Goal: Task Accomplishment & Management: Use online tool/utility

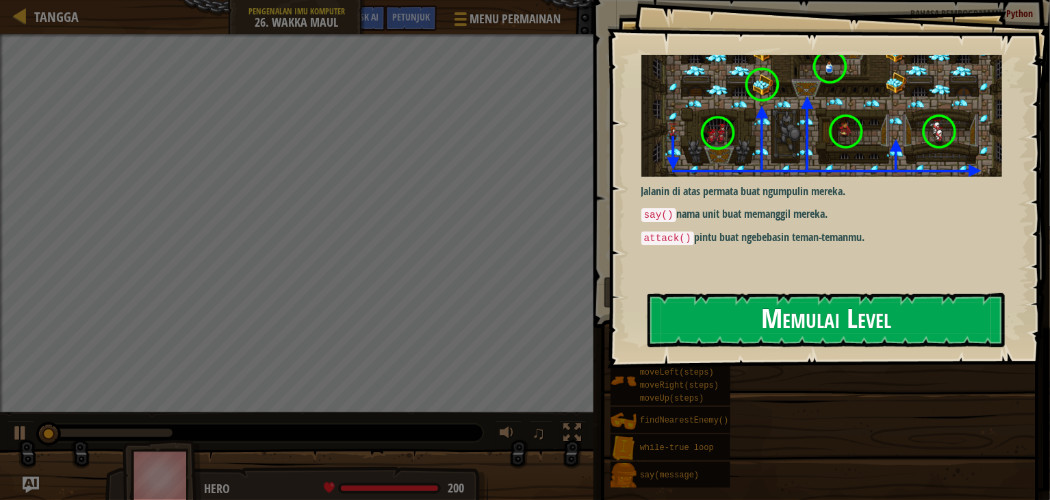
click at [695, 315] on button "Memulai Level" at bounding box center [825, 320] width 357 height 54
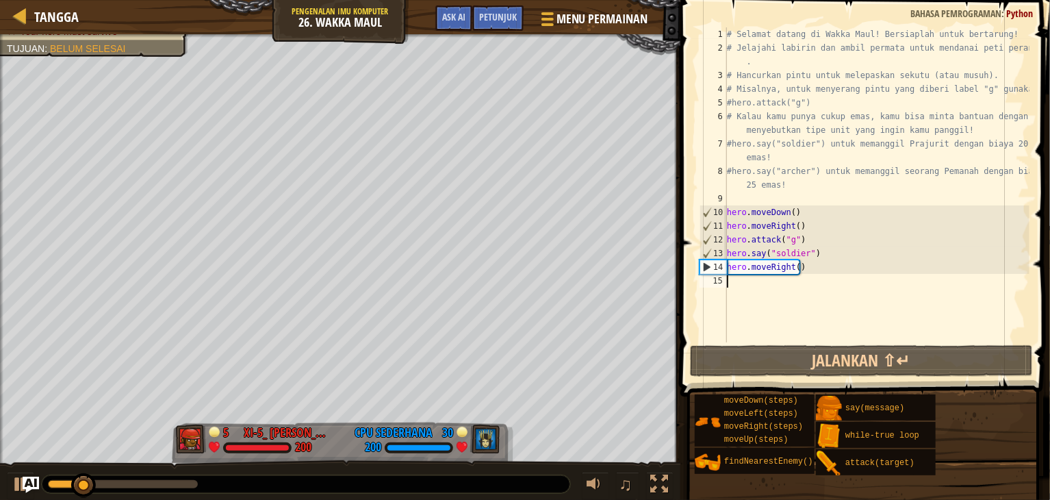
click at [750, 290] on div "# Selamat datang di Wakka Maul! Bersiaplah untuk bertarung! # Jelajahi labirin …" at bounding box center [876, 198] width 305 height 342
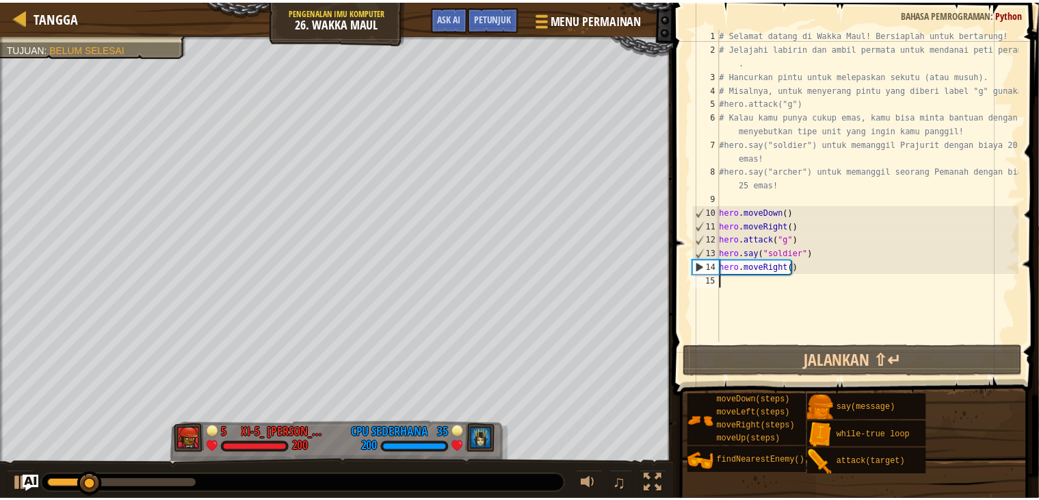
scroll to position [6, 0]
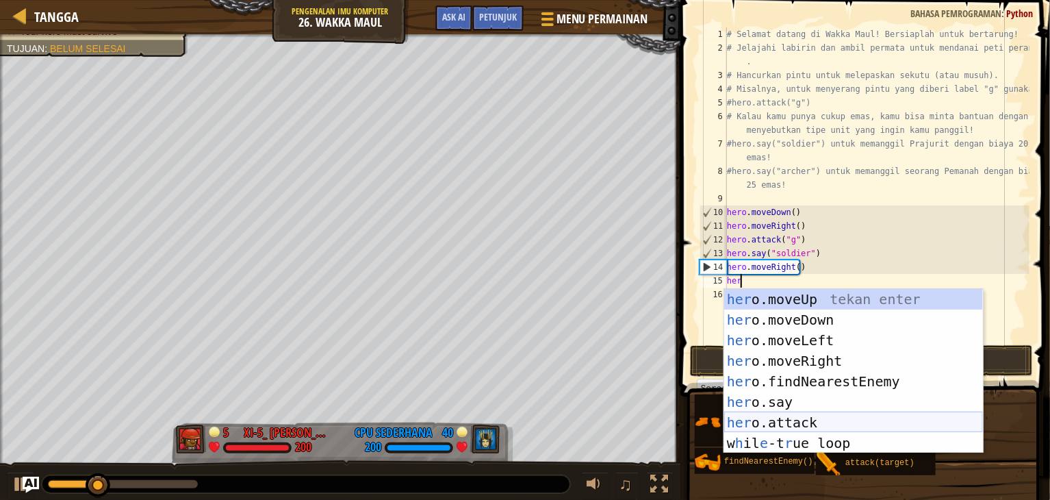
click at [786, 424] on div "her o.moveUp tekan enter her o.moveDown tekan enter her o.moveLeft tekan enter …" at bounding box center [853, 391] width 259 height 205
type textarea "hero.attack(enemy)"
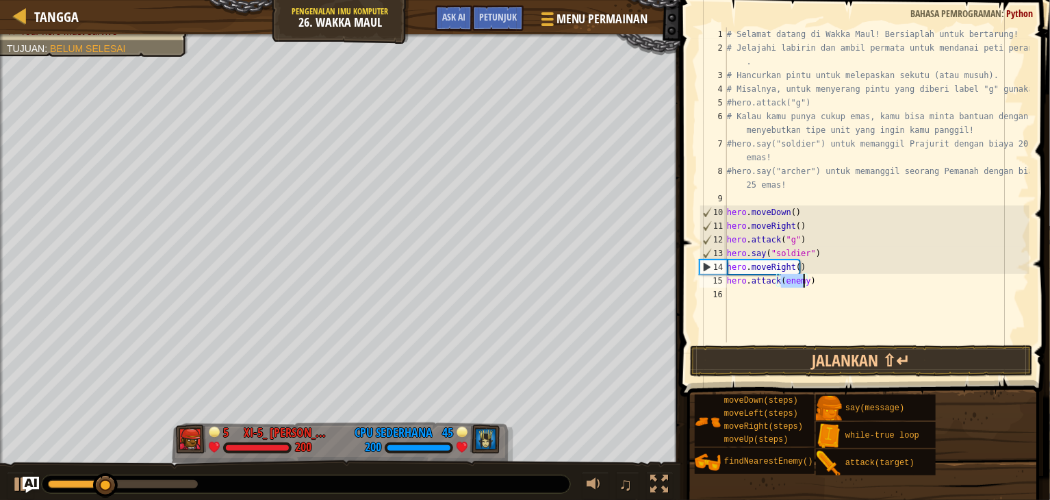
click at [779, 294] on div "# Selamat datang di Wakka Maul! Bersiaplah untuk bertarung! # Jelajahi labirin …" at bounding box center [876, 198] width 305 height 342
drag, startPoint x: 727, startPoint y: 282, endPoint x: 825, endPoint y: 277, distance: 98.0
click at [825, 277] on div "# Selamat datang di Wakka Maul! Bersiaplah untuk bertarung! # Jelajahi labirin …" at bounding box center [876, 198] width 305 height 342
type textarea "hero.attack(enemy)"
click at [786, 309] on div "# Selamat datang di Wakka Maul! Bersiaplah untuk bertarung! # Jelajahi labirin …" at bounding box center [876, 198] width 305 height 342
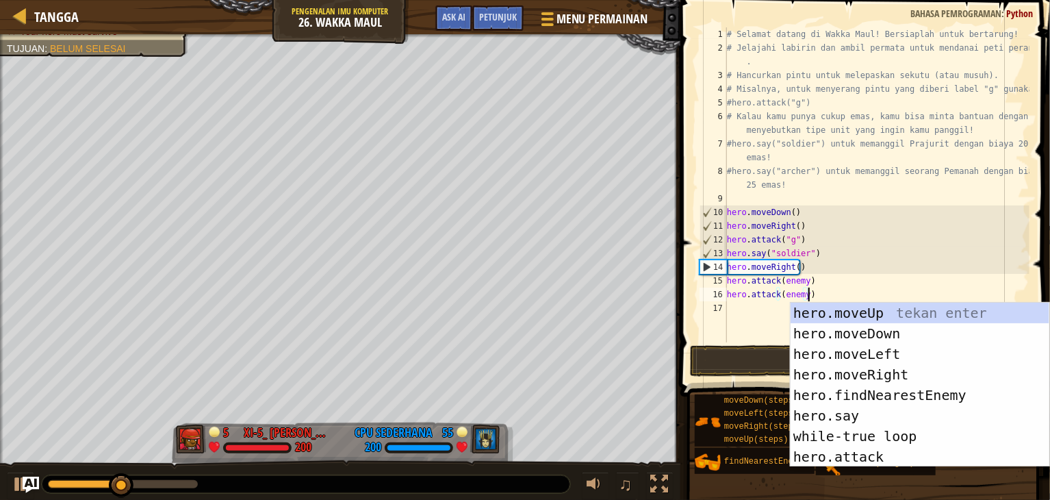
type textarea "hero.attack(enemy)"
click at [768, 355] on button "Jalankan ⇧↵" at bounding box center [861, 360] width 343 height 31
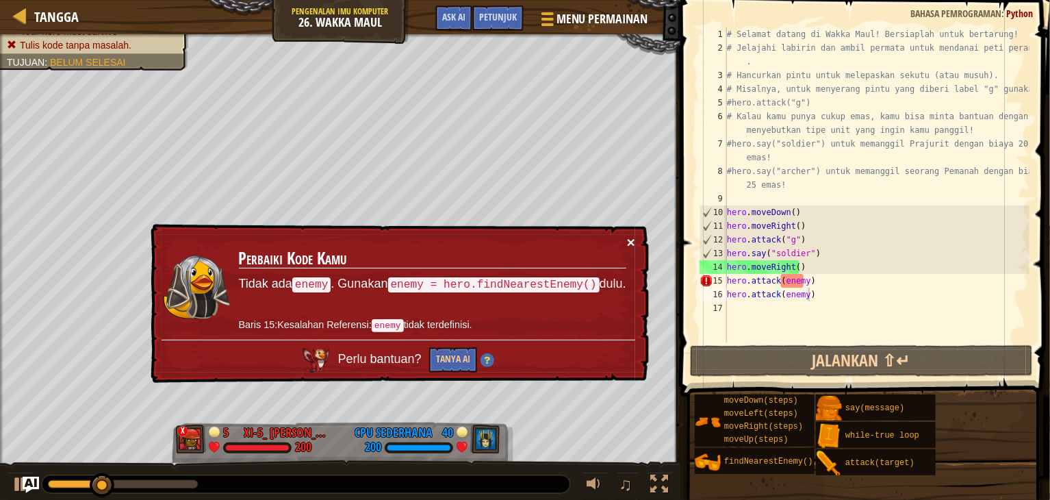
click at [634, 247] on button "×" at bounding box center [631, 242] width 8 height 14
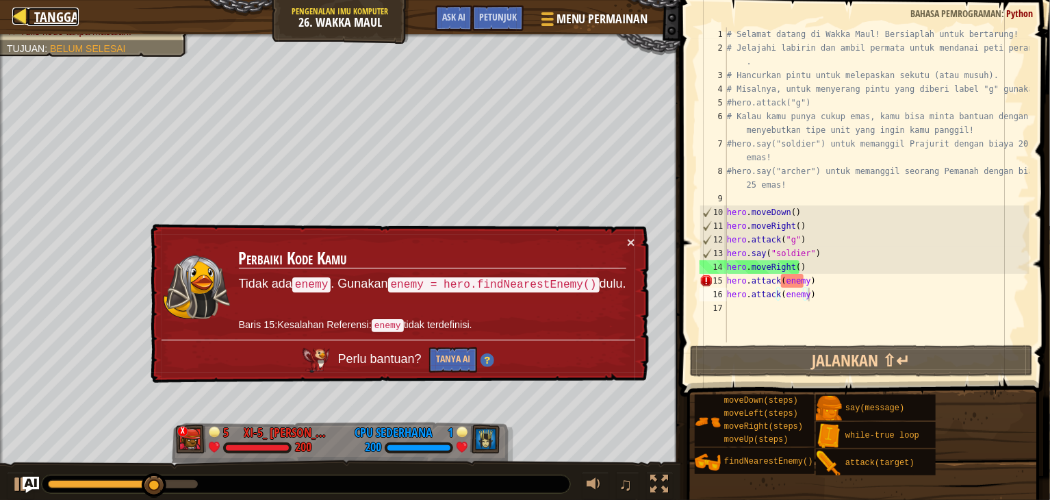
click at [51, 19] on span "Tangga" at bounding box center [56, 17] width 44 height 18
